Goal: Task Accomplishment & Management: Use online tool/utility

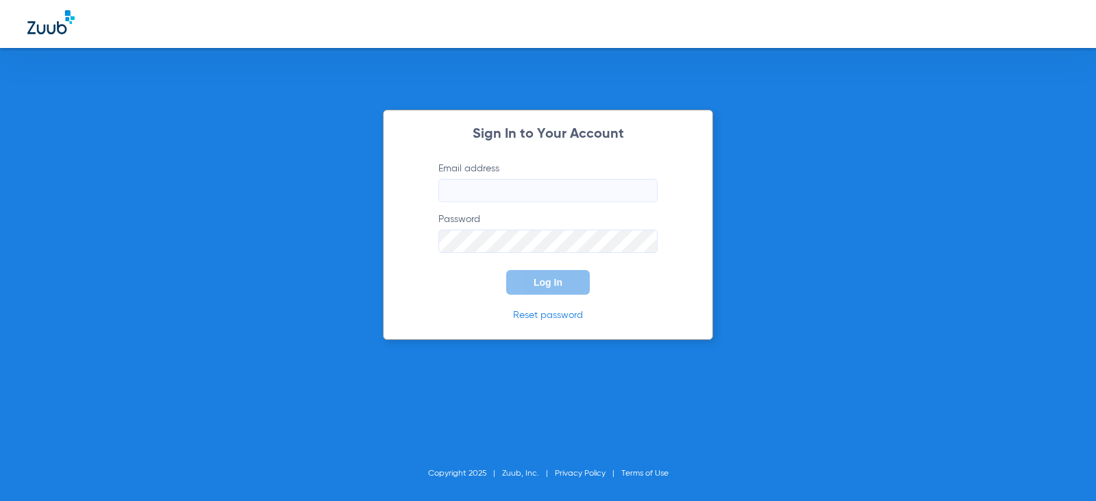
type input "[EMAIL_ADDRESS][DOMAIN_NAME]"
click at [564, 292] on button "Log In" at bounding box center [548, 282] width 84 height 25
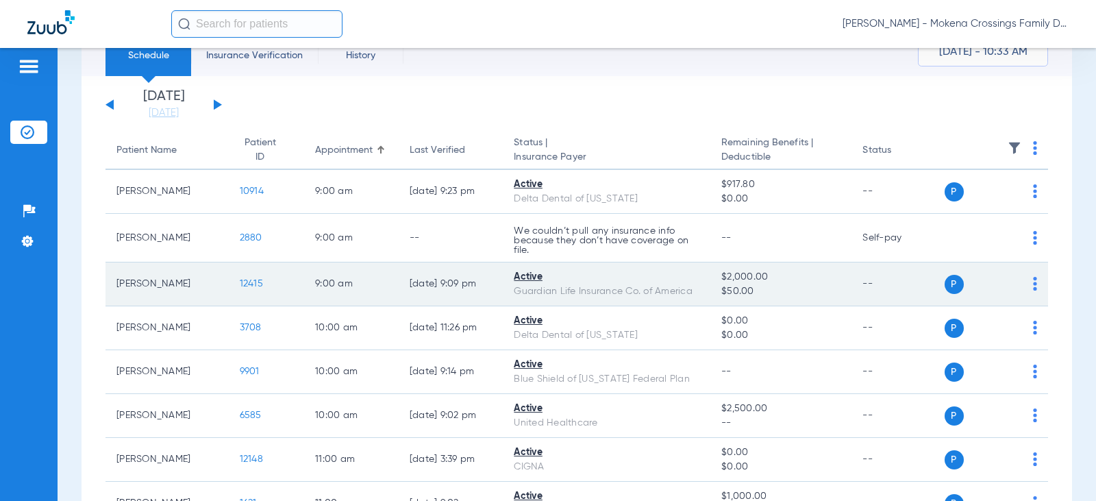
scroll to position [137, 0]
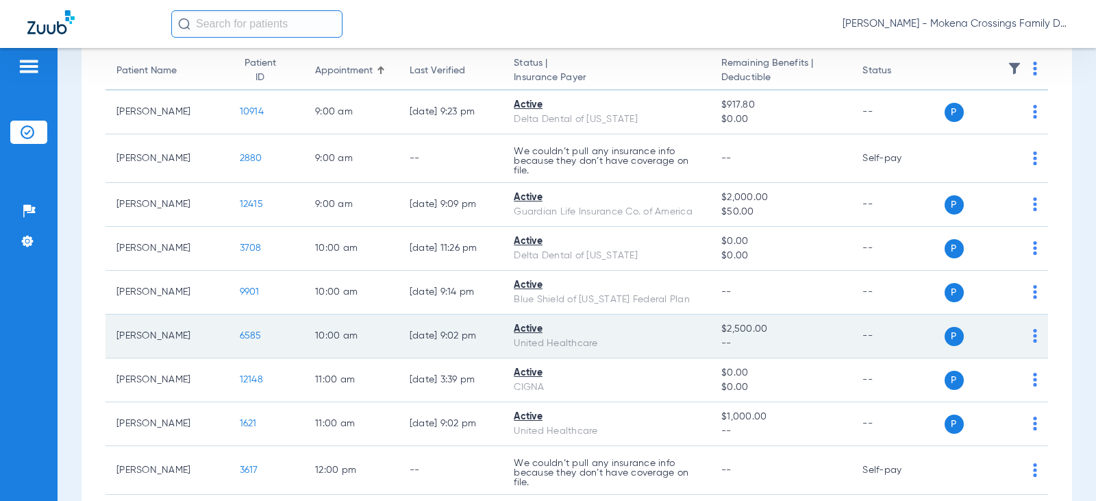
click at [240, 336] on span "6585" at bounding box center [251, 336] width 22 height 10
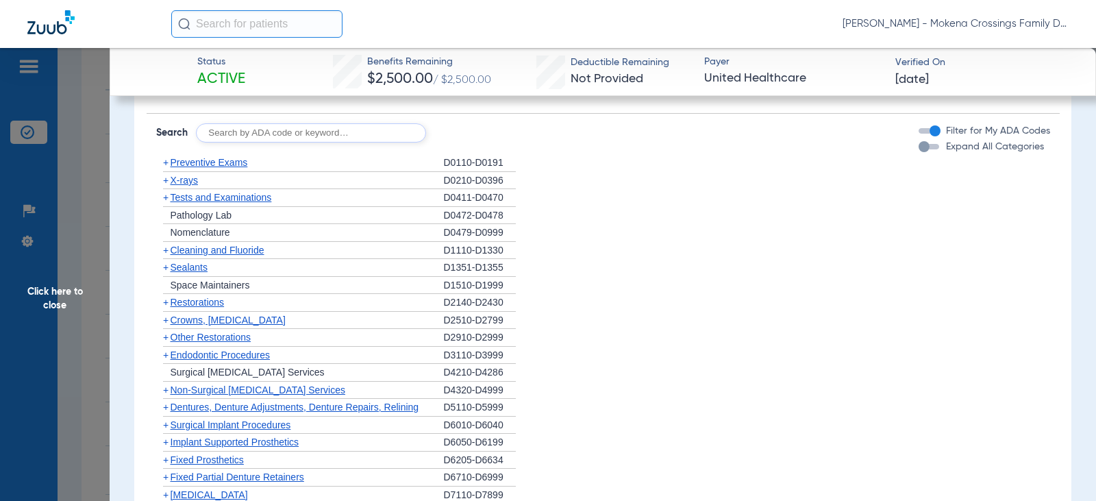
scroll to position [1301, 0]
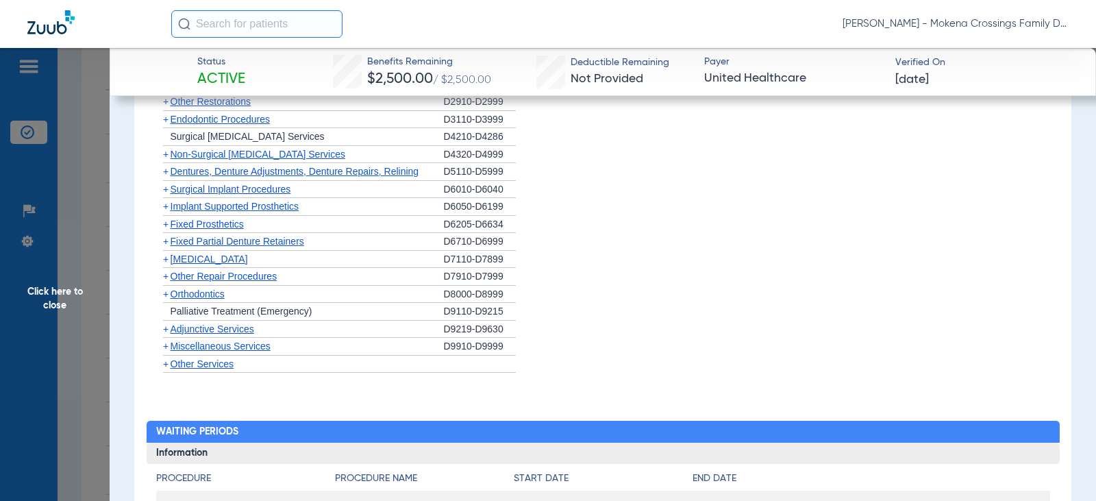
click at [186, 299] on span "Orthodontics" at bounding box center [198, 293] width 54 height 11
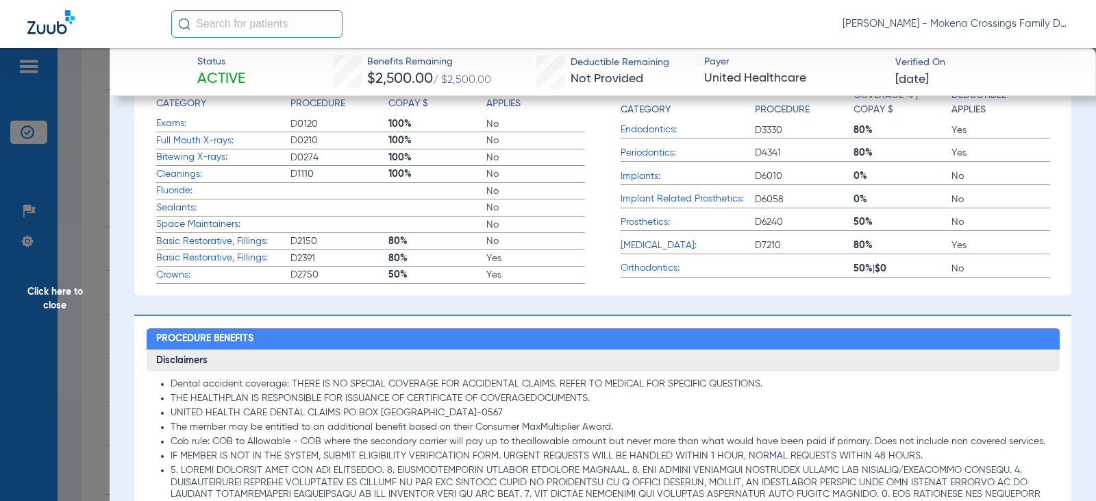
scroll to position [411, 0]
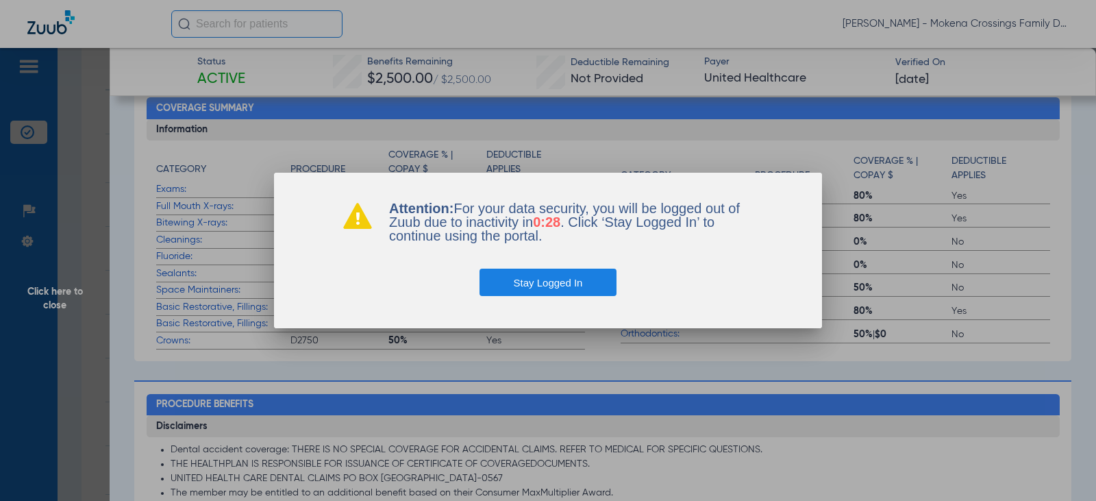
click at [574, 286] on button "Stay Logged In" at bounding box center [548, 281] width 138 height 27
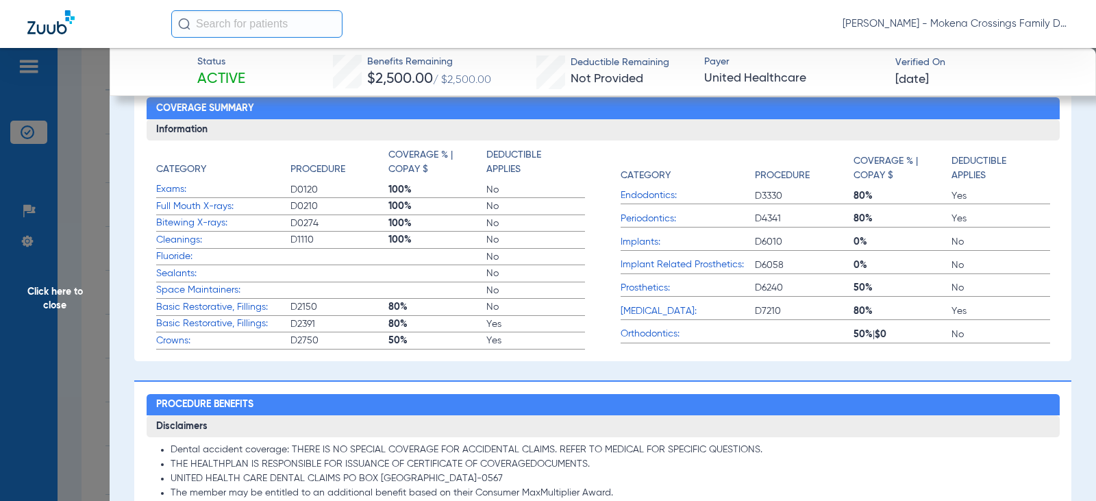
click at [79, 318] on span "Click here to close" at bounding box center [55, 298] width 110 height 501
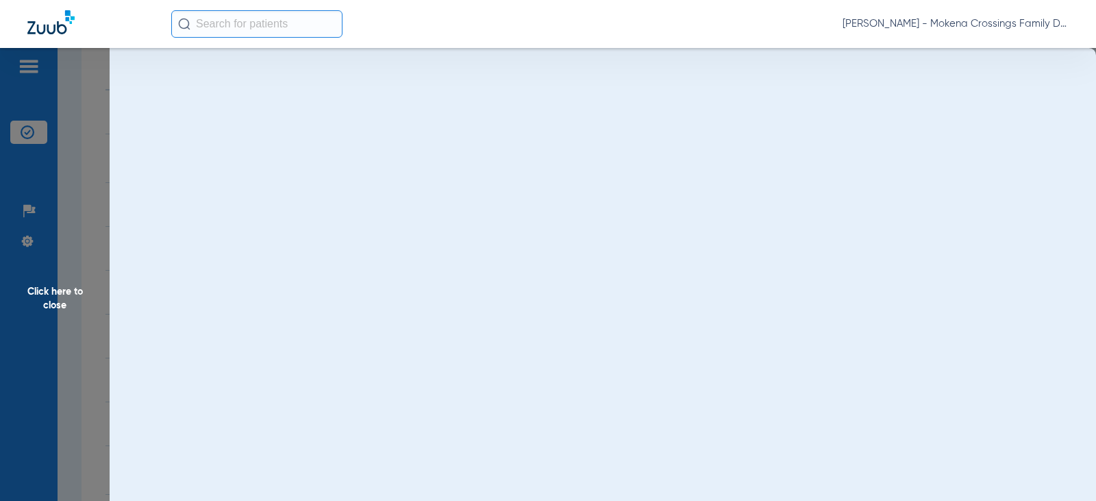
scroll to position [0, 0]
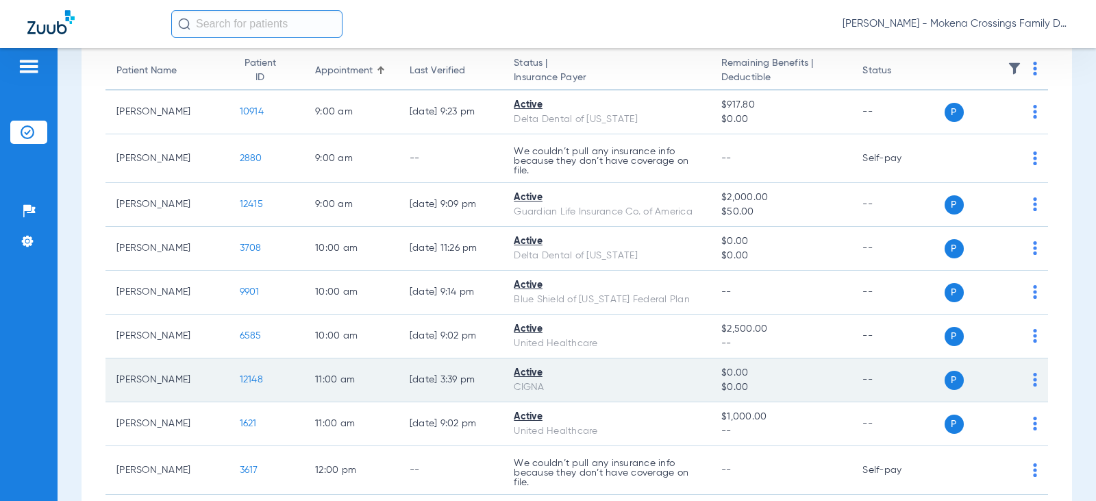
click at [240, 382] on span "12148" at bounding box center [251, 380] width 23 height 10
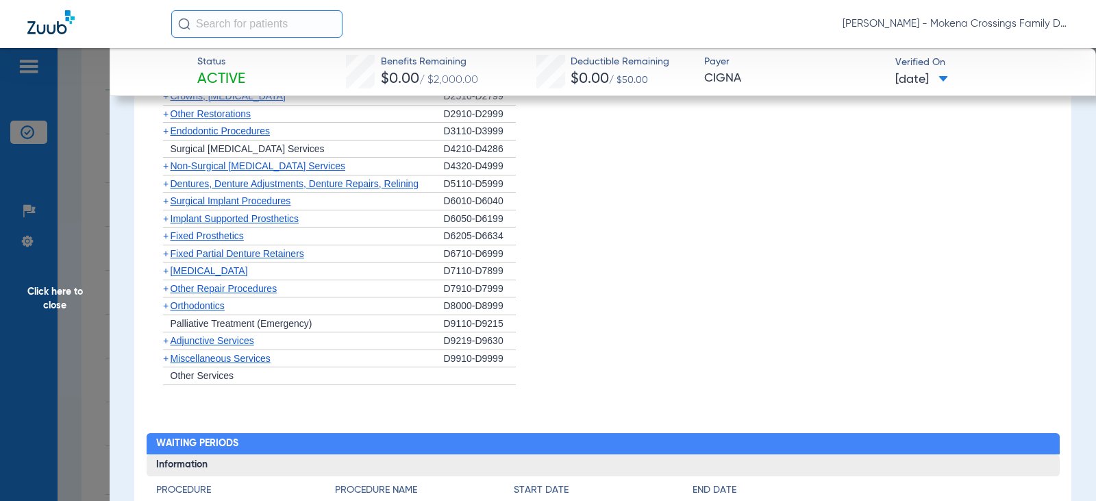
scroll to position [1027, 0]
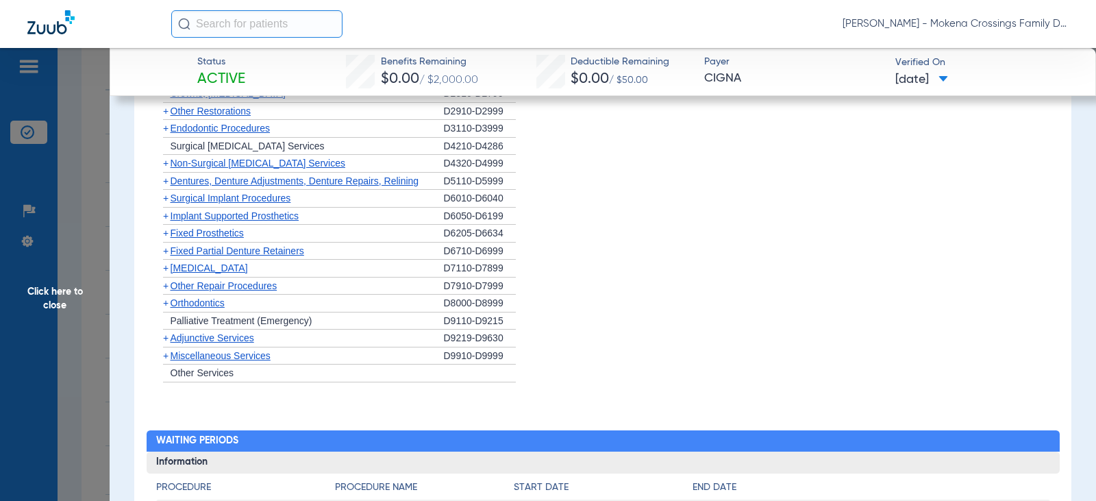
click at [171, 305] on span "Orthodontics" at bounding box center [198, 302] width 54 height 11
